Goal: Transaction & Acquisition: Purchase product/service

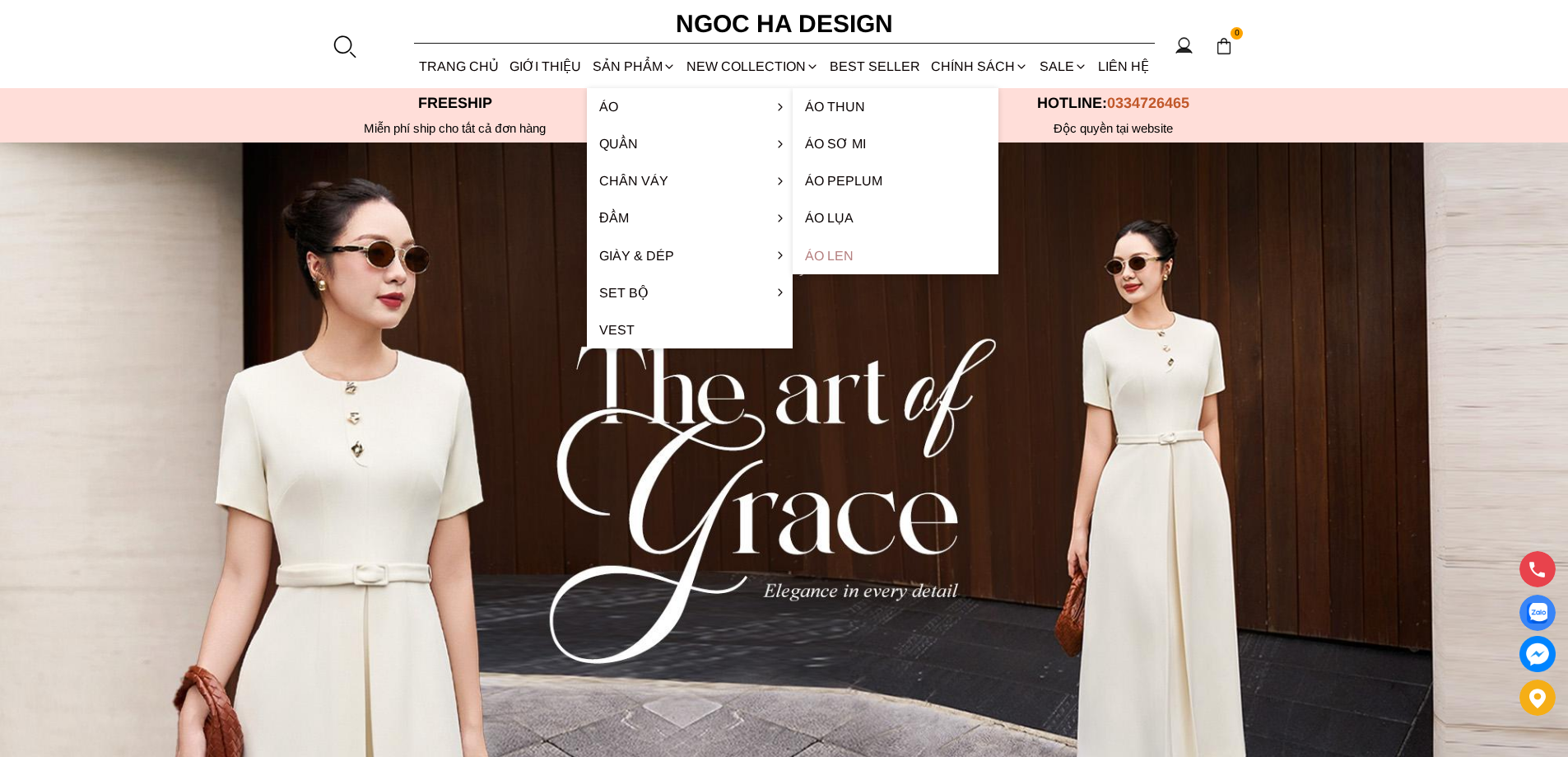
click at [854, 248] on link "Áo len" at bounding box center [895, 255] width 206 height 37
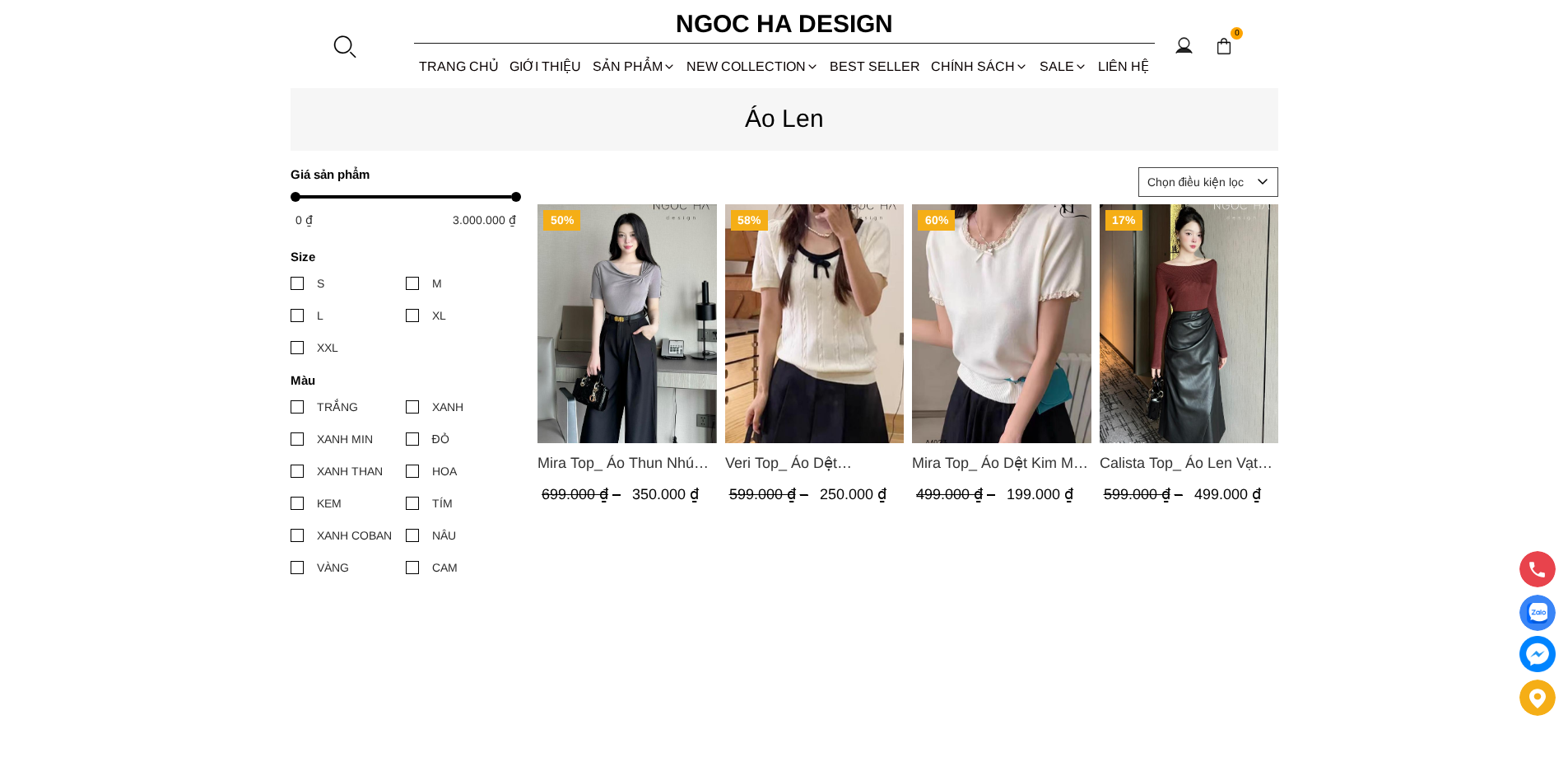
scroll to position [102, 0]
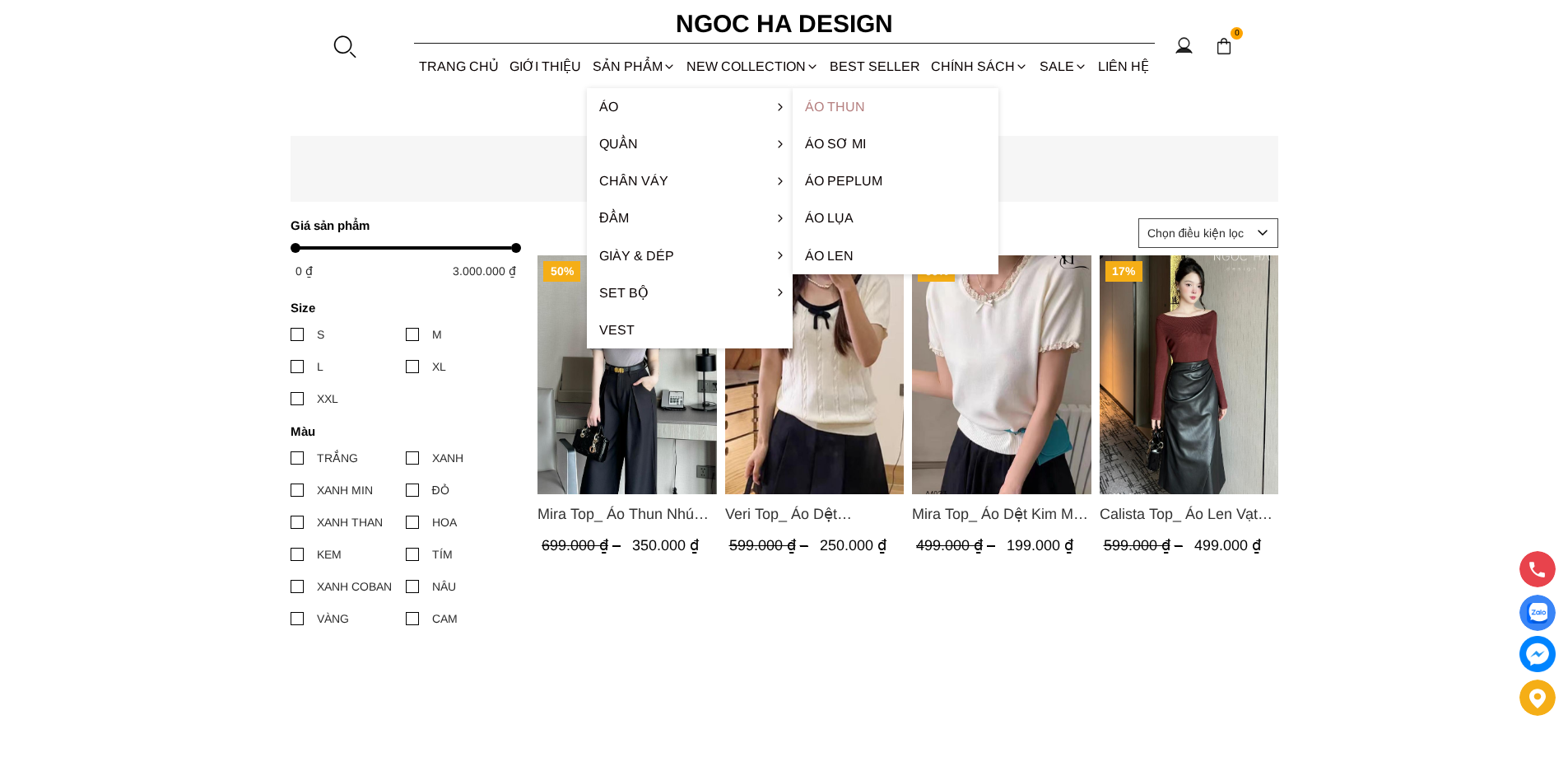
click at [913, 102] on link "Áo thun" at bounding box center [895, 106] width 206 height 37
